Goal: Task Accomplishment & Management: Manage account settings

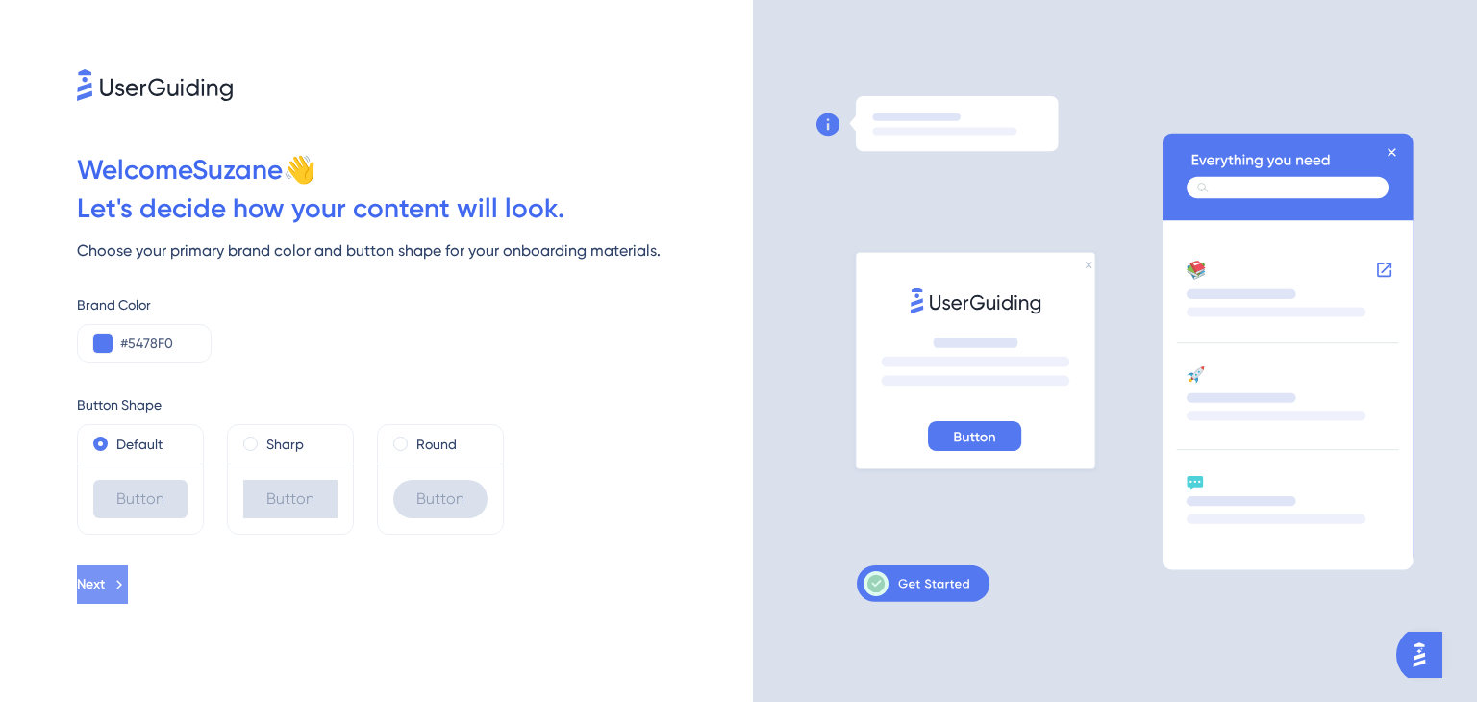
click at [128, 595] on button "Next" at bounding box center [102, 584] width 51 height 38
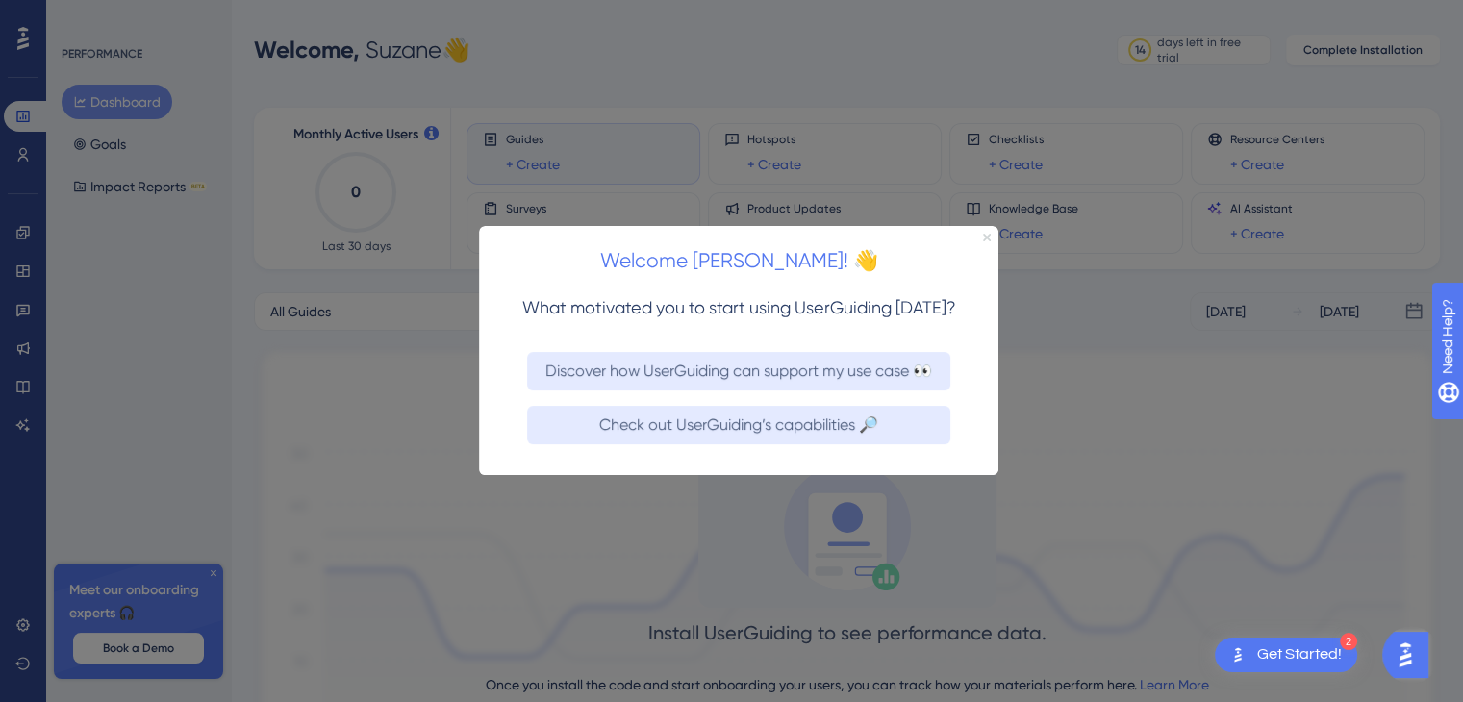
click at [986, 237] on icon "Close Preview" at bounding box center [987, 238] width 8 height 8
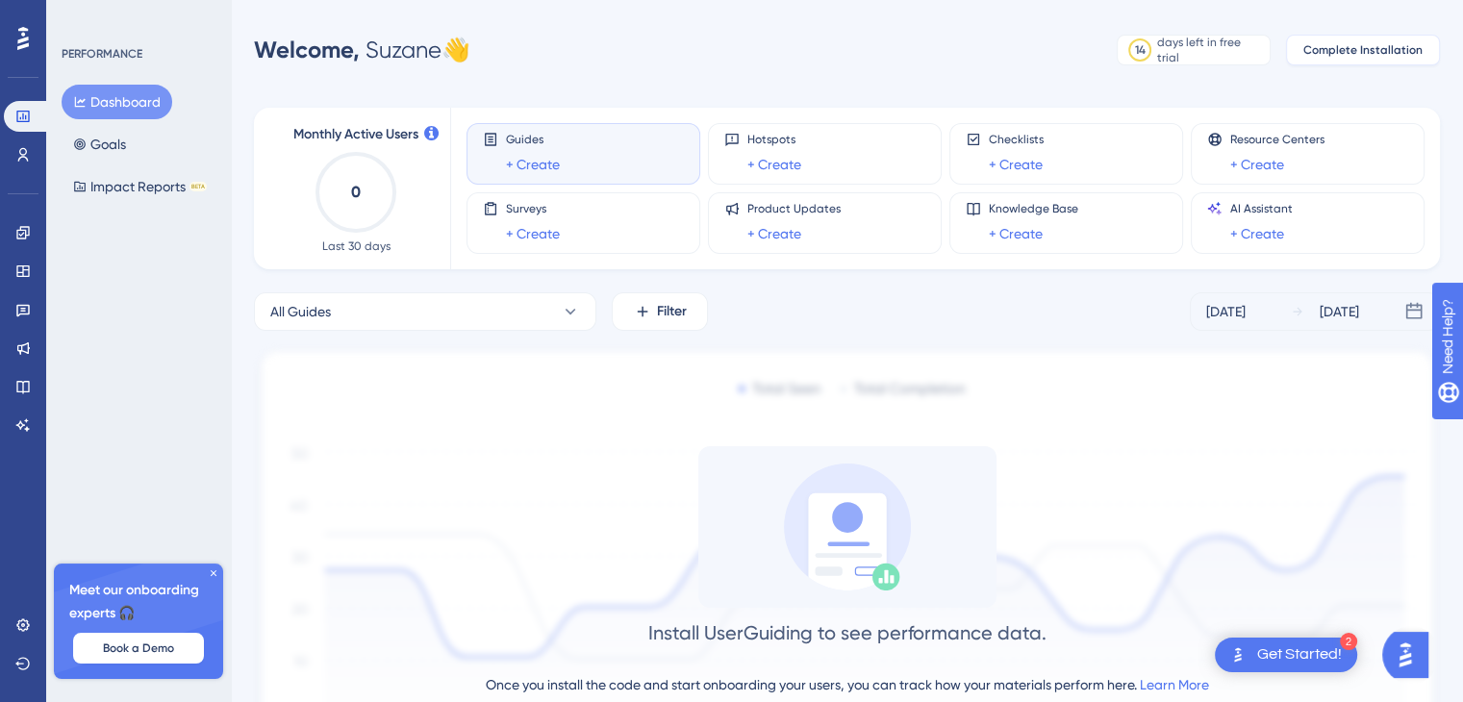
click at [1320, 43] on span "Complete Installation" at bounding box center [1362, 49] width 119 height 15
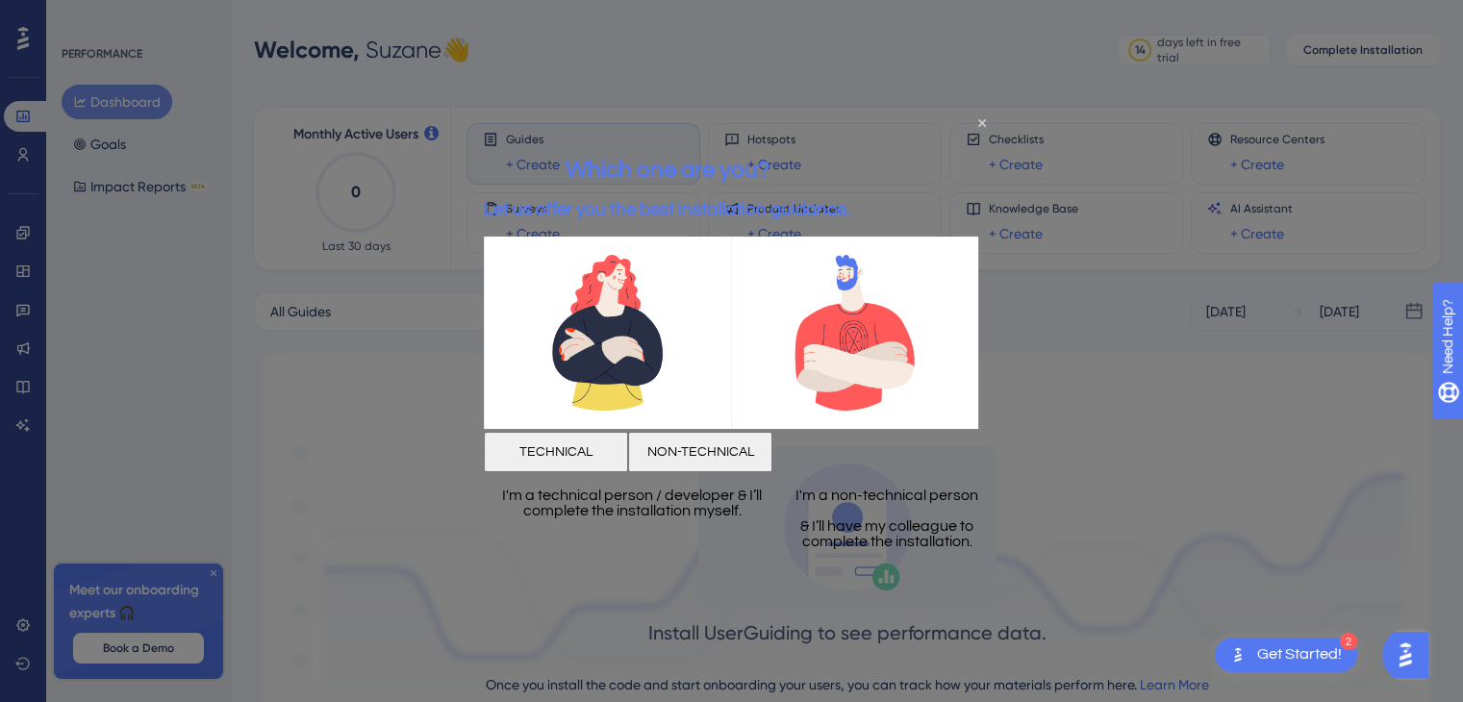
click at [1174, 384] on div at bounding box center [731, 351] width 1463 height 702
click at [1167, 390] on div at bounding box center [731, 351] width 1463 height 702
click at [980, 120] on icon "Close Preview" at bounding box center [982, 122] width 8 height 8
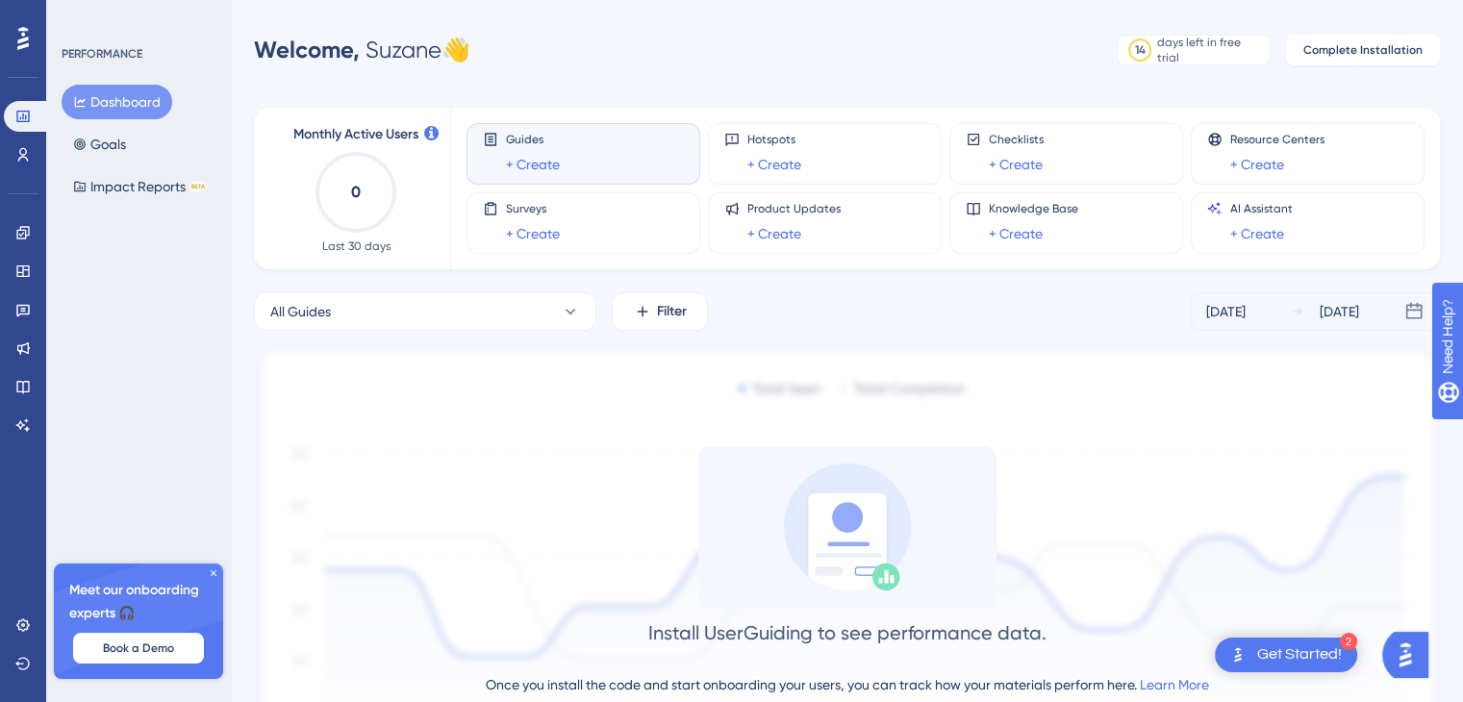
click at [25, 38] on icon at bounding box center [23, 38] width 12 height 23
click at [27, 629] on icon at bounding box center [22, 624] width 15 height 15
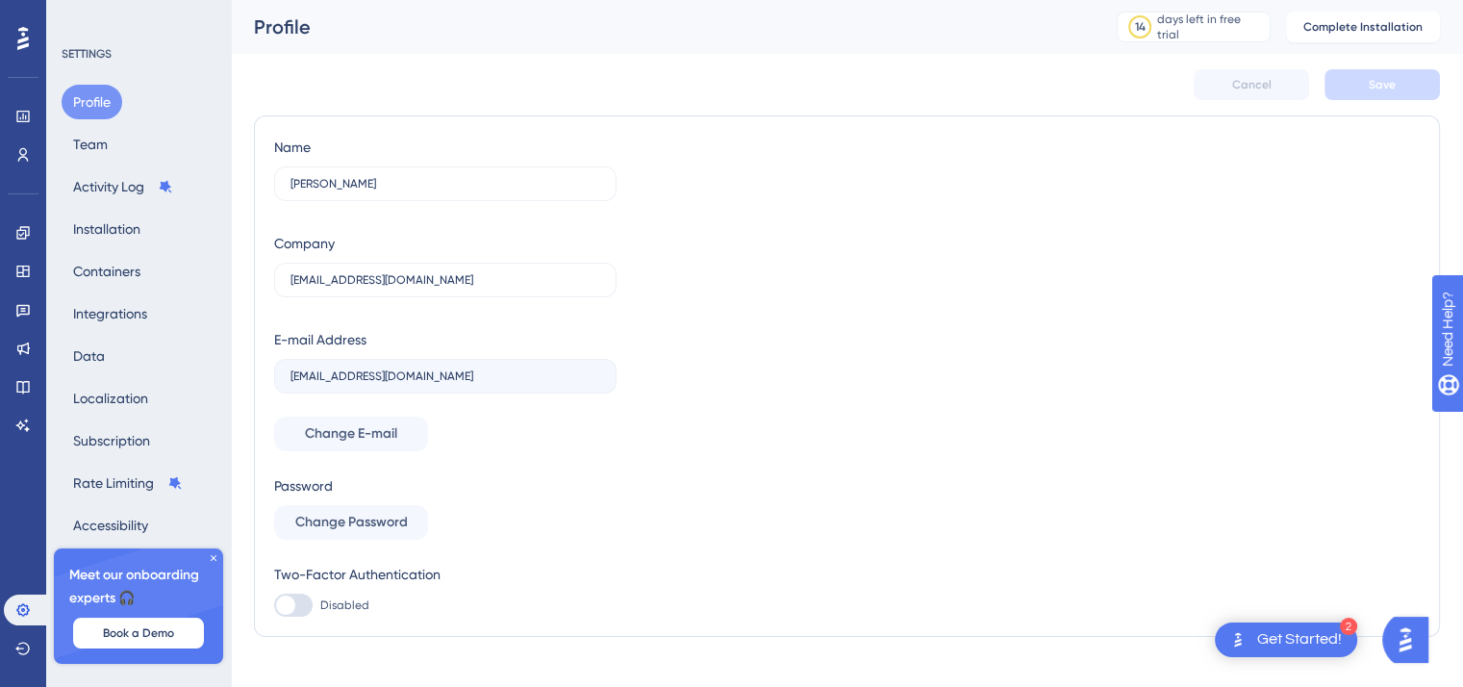
click at [215, 558] on icon at bounding box center [214, 558] width 12 height 12
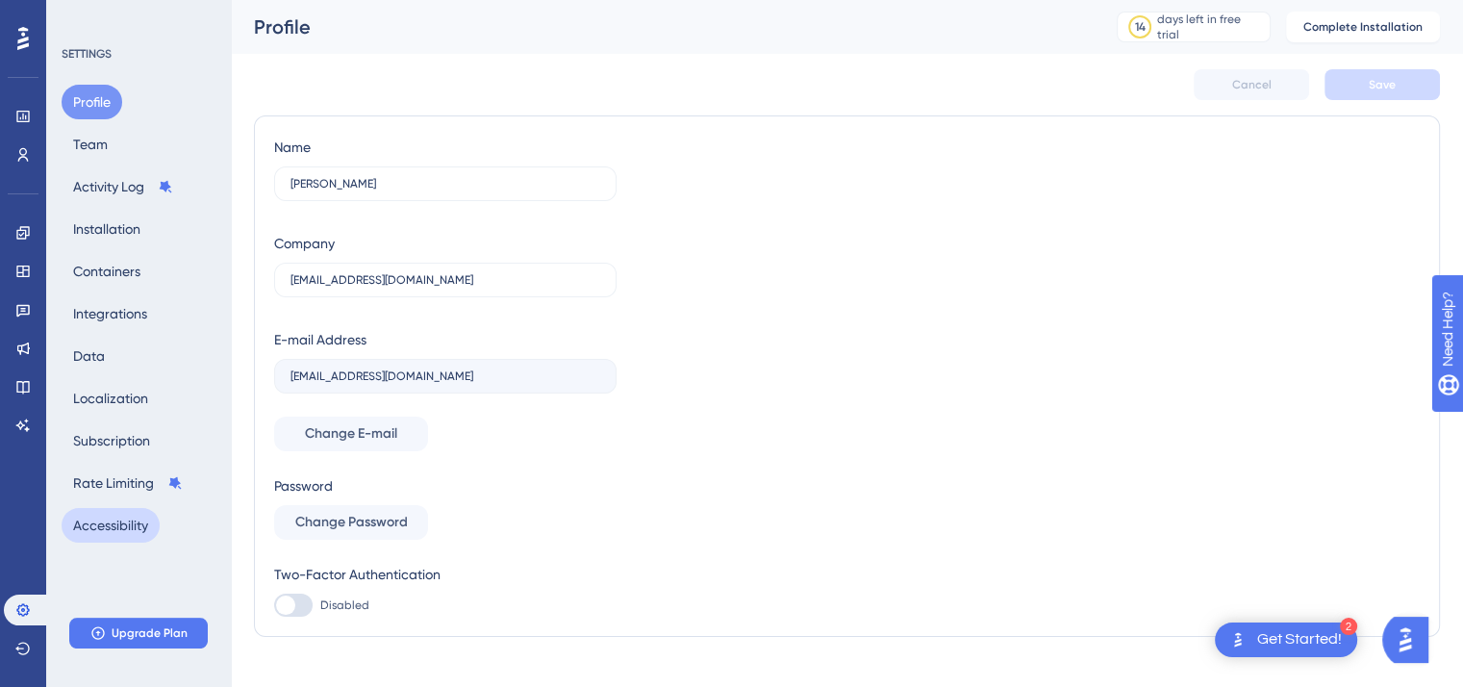
click at [140, 530] on button "Accessibility" at bounding box center [111, 525] width 98 height 35
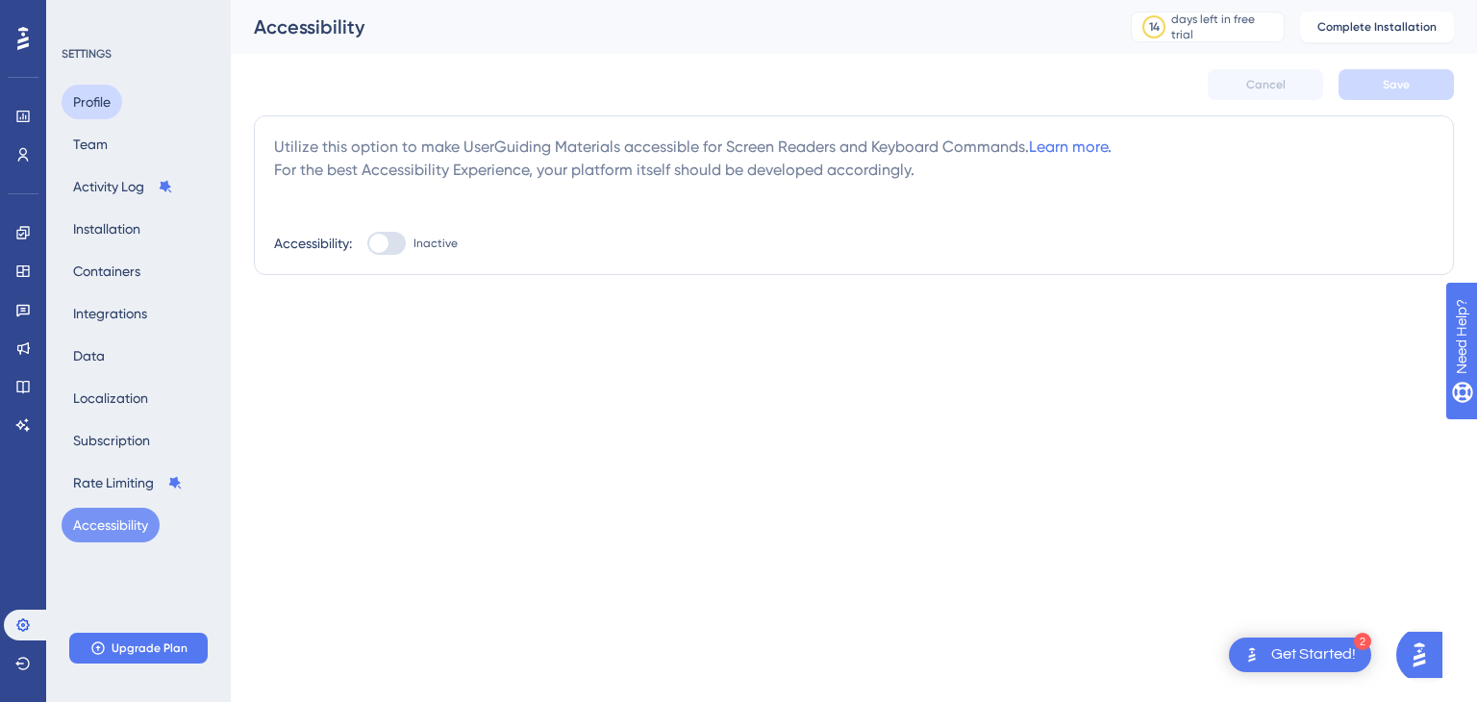
click at [101, 107] on button "Profile" at bounding box center [92, 102] width 61 height 35
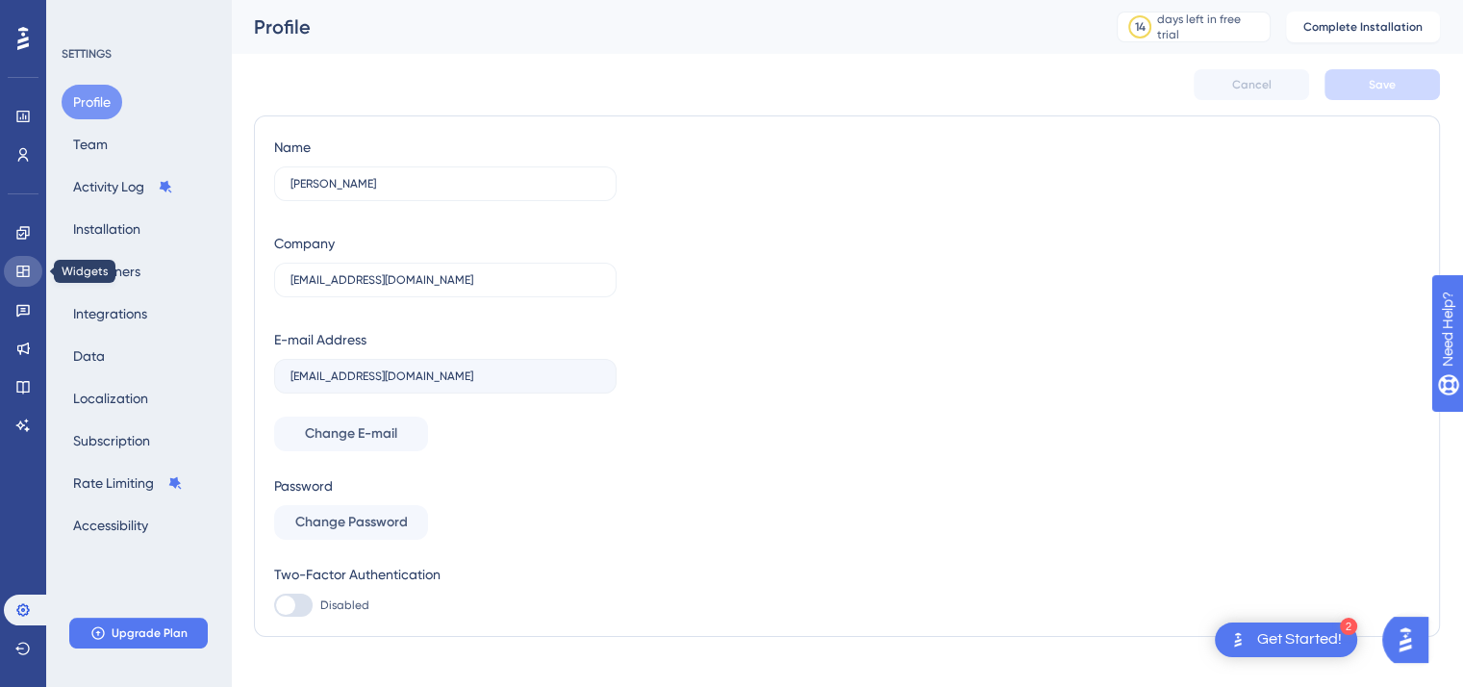
click at [23, 270] on icon at bounding box center [22, 270] width 15 height 15
